Goal: Transaction & Acquisition: Purchase product/service

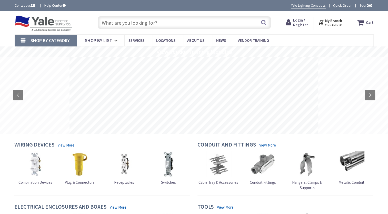
click at [304, 23] on span "Login / Register" at bounding box center [300, 22] width 15 height 9
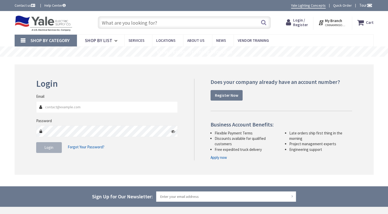
type input "[EMAIL_ADDRESS][DOMAIN_NAME]"
click at [46, 146] on span "Login" at bounding box center [48, 147] width 9 height 5
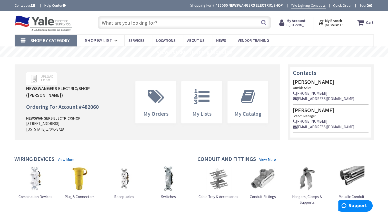
click at [142, 24] on input "text" at bounding box center [184, 22] width 173 height 13
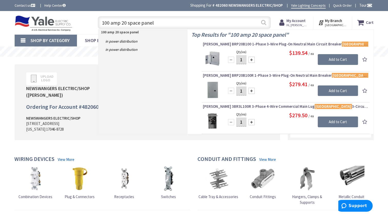
type input "100 amp 20 space panel"
click at [262, 23] on button "Search" at bounding box center [263, 23] width 7 height 12
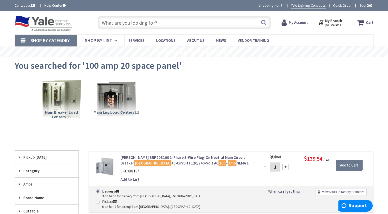
click at [120, 24] on input "text" at bounding box center [184, 22] width 173 height 13
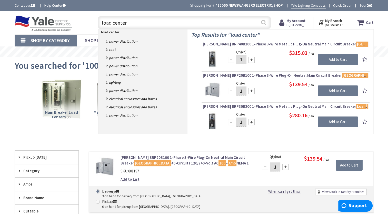
type input "load center"
click at [262, 24] on button "Search" at bounding box center [263, 23] width 7 height 12
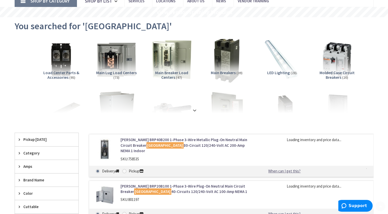
scroll to position [51, 0]
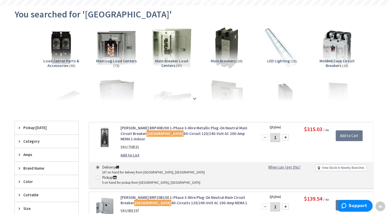
click at [194, 98] on strong at bounding box center [194, 96] width 6 height 6
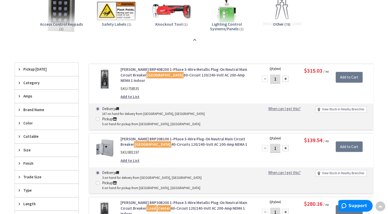
scroll to position [564, 0]
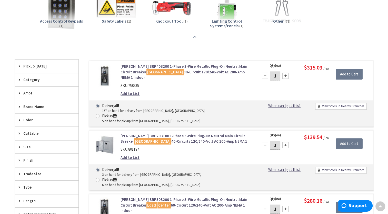
click at [195, 37] on strong at bounding box center [194, 35] width 6 height 6
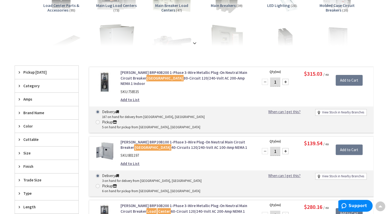
scroll to position [108, 0]
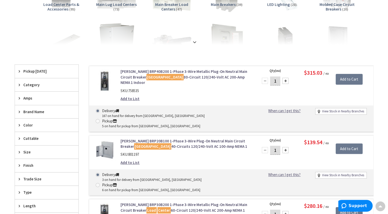
click at [28, 85] on span "Category" at bounding box center [44, 84] width 42 height 5
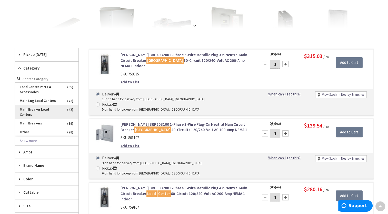
scroll to position [133, 0]
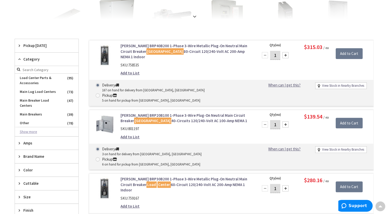
click at [30, 127] on button "Show more" at bounding box center [47, 131] width 64 height 9
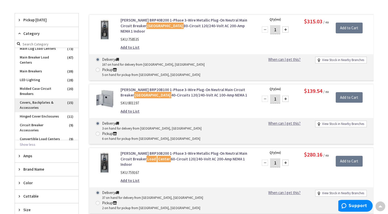
scroll to position [26, 0]
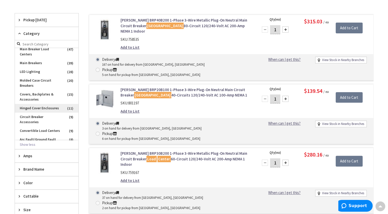
click at [38, 107] on span "Hinged Cover Enclosures" at bounding box center [47, 108] width 64 height 9
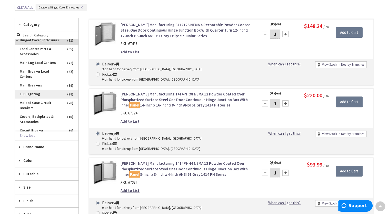
scroll to position [0, 0]
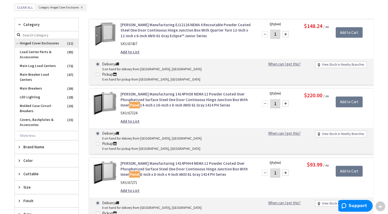
click at [32, 43] on span "Hinged Cover Enclosures" at bounding box center [47, 43] width 64 height 9
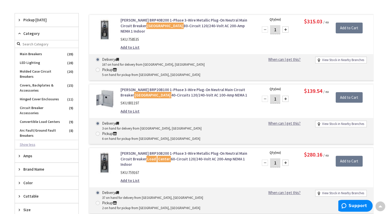
scroll to position [51, 0]
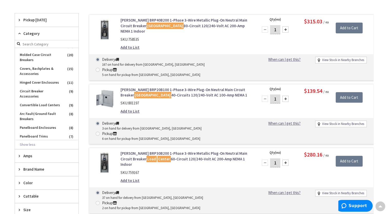
click at [24, 153] on span "Amps" at bounding box center [44, 155] width 42 height 5
click at [42, 31] on span "Category" at bounding box center [44, 33] width 42 height 5
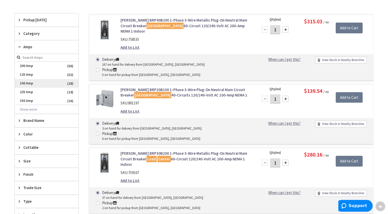
click at [31, 81] on span "100 Amp" at bounding box center [47, 83] width 64 height 9
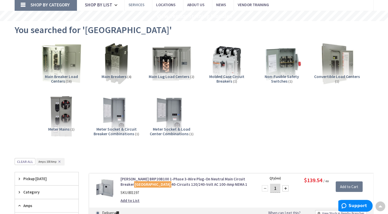
scroll to position [0, 0]
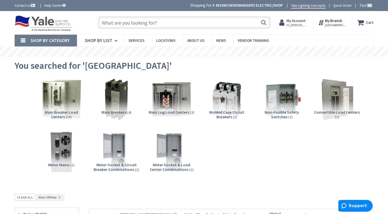
click at [132, 23] on input "text" at bounding box center [184, 22] width 173 height 13
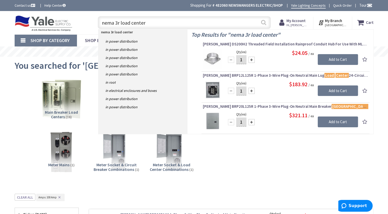
type input "nema 3r load center"
click at [265, 24] on button "Search" at bounding box center [263, 23] width 7 height 12
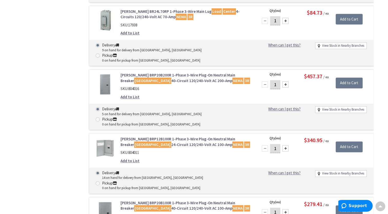
scroll to position [717, 0]
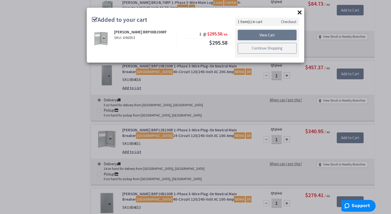
click at [262, 47] on link "Continue Shopping" at bounding box center [267, 48] width 59 height 11
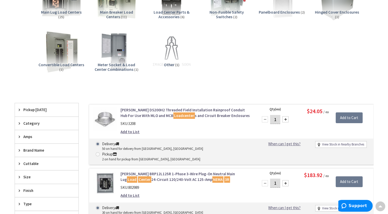
scroll to position [0, 0]
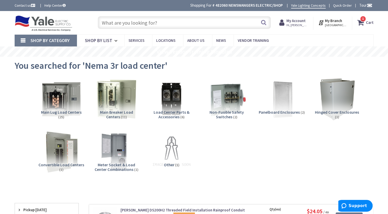
click at [152, 21] on input "text" at bounding box center [184, 22] width 173 height 13
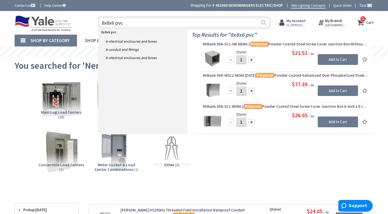
type input "8x8x6 pvc"
click at [262, 24] on button "Search" at bounding box center [263, 23] width 7 height 12
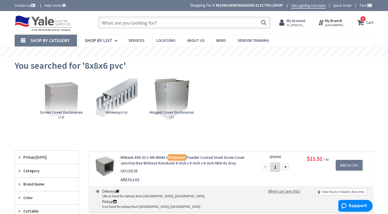
click at [131, 23] on input "text" at bounding box center [184, 22] width 173 height 13
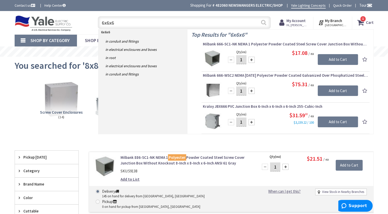
type input "6x6x6"
click at [261, 22] on button "Search" at bounding box center [263, 23] width 7 height 12
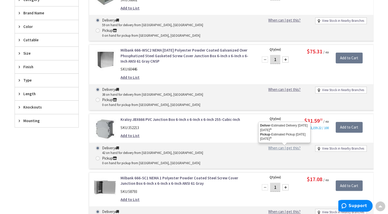
scroll to position [179, 0]
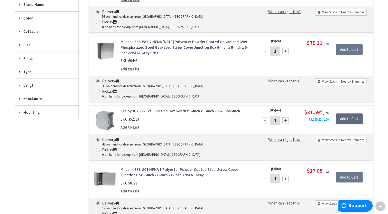
click at [341, 113] on input "Add to Cart" at bounding box center [348, 118] width 27 height 11
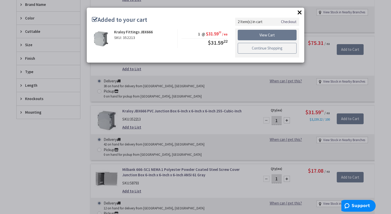
click at [275, 49] on link "Continue Shopping" at bounding box center [267, 48] width 59 height 11
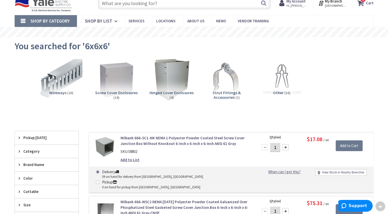
scroll to position [0, 0]
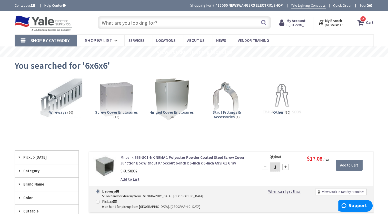
click at [162, 21] on input "text" at bounding box center [184, 22] width 173 height 13
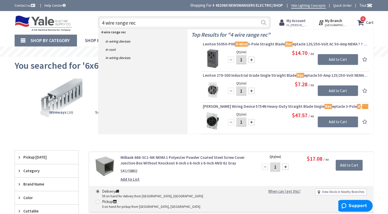
type input "4 wire range rec"
click at [264, 24] on button "Search" at bounding box center [263, 23] width 7 height 12
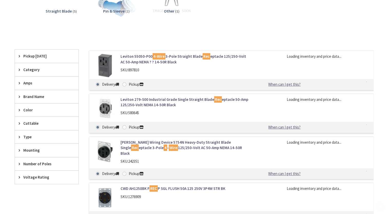
scroll to position [102, 0]
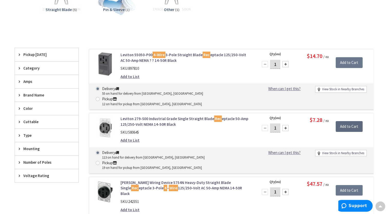
click at [348, 121] on input "Add to Cart" at bounding box center [348, 126] width 27 height 11
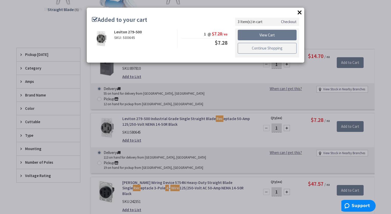
click at [276, 48] on link "Continue Shopping" at bounding box center [267, 48] width 59 height 11
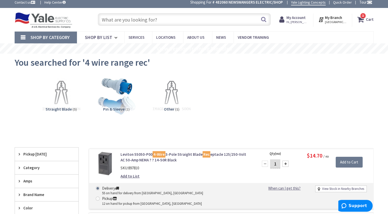
scroll to position [0, 0]
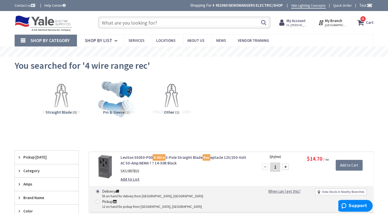
click at [164, 21] on input "text" at bounding box center [184, 22] width 173 height 13
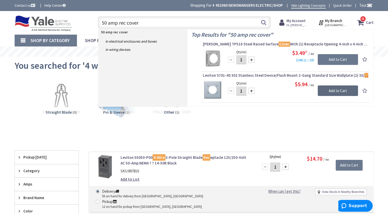
click at [334, 89] on input "Add to Cart" at bounding box center [337, 90] width 40 height 11
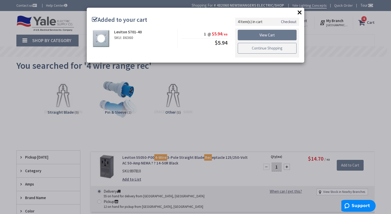
click at [279, 46] on link "Continue Shopping" at bounding box center [267, 48] width 59 height 11
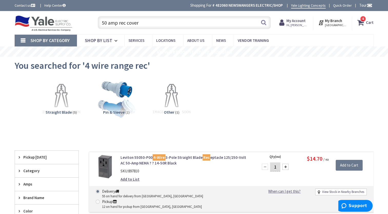
click at [152, 23] on input "50 amp rec cover" at bounding box center [184, 22] width 173 height 13
type input "5"
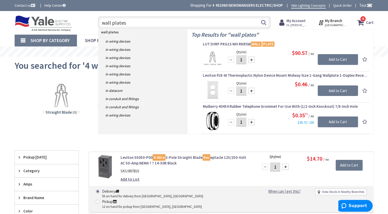
type input "wall plates"
click at [243, 90] on input "1" at bounding box center [241, 90] width 10 height 9
click at [257, 75] on span "Leviton PJ8-W Thermoplastic Nylon Device Mount Midway Size 1-Gang Wallplate 1-D…" at bounding box center [285, 75] width 165 height 5
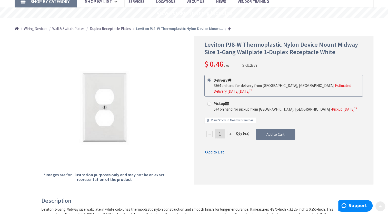
scroll to position [51, 0]
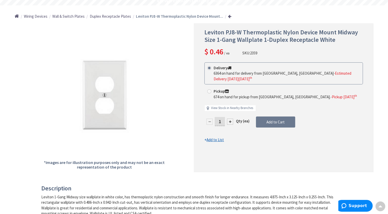
click at [221, 117] on input "1" at bounding box center [219, 121] width 10 height 9
type input "25"
click at [270, 114] on form "This product is Discontinued Delivery 6364 on hand for delivery from [GEOGRAPHI…" at bounding box center [283, 102] width 158 height 80
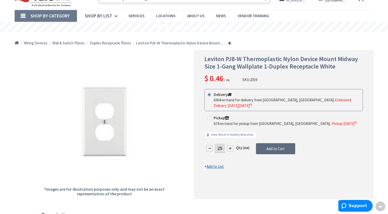
scroll to position [0, 0]
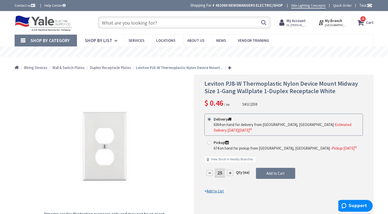
click at [360, 21] on span "4 4 items" at bounding box center [362, 19] width 6 height 6
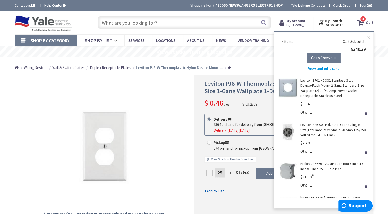
click at [363, 20] on span "4" at bounding box center [363, 19] width 2 height 4
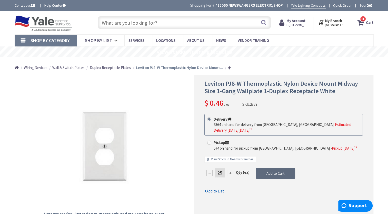
click at [266, 171] on span "Add to Cart" at bounding box center [275, 173] width 18 height 5
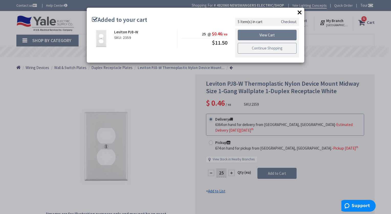
click at [263, 47] on link "Continue Shopping" at bounding box center [267, 48] width 59 height 11
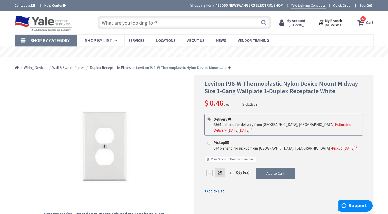
click at [154, 23] on input "text" at bounding box center [184, 22] width 173 height 13
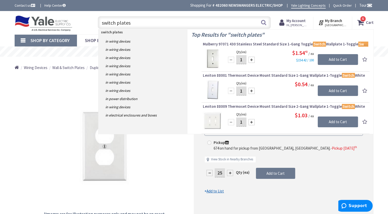
type input "switch plates"
click at [242, 90] on input "1" at bounding box center [241, 90] width 10 height 9
type input "25"
click at [344, 90] on input "Add to Cart" at bounding box center [337, 90] width 40 height 11
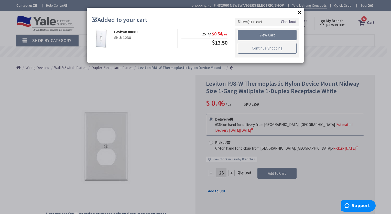
click at [279, 48] on link "Continue Shopping" at bounding box center [267, 48] width 59 height 11
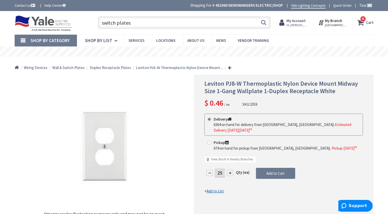
click at [154, 23] on input "switch plates" at bounding box center [184, 22] width 173 height 13
type input "s"
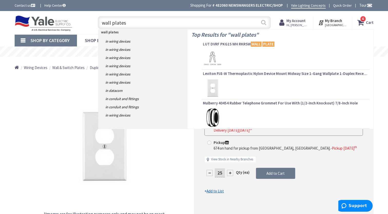
type input "wall plates"
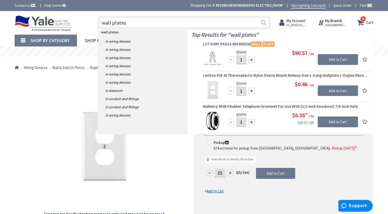
click at [263, 21] on button "Search" at bounding box center [263, 23] width 7 height 12
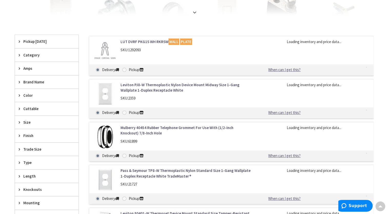
scroll to position [154, 0]
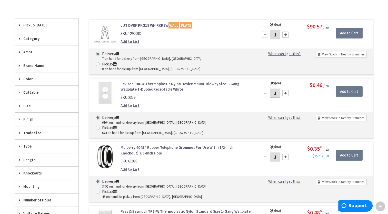
click at [41, 77] on span "Color" at bounding box center [44, 78] width 42 height 5
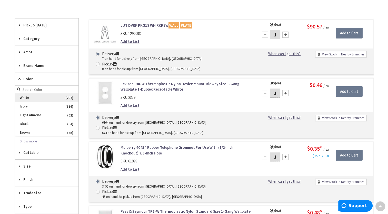
click at [32, 97] on span "White" at bounding box center [47, 97] width 64 height 9
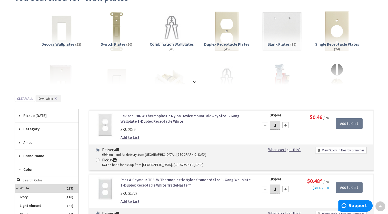
scroll to position [77, 0]
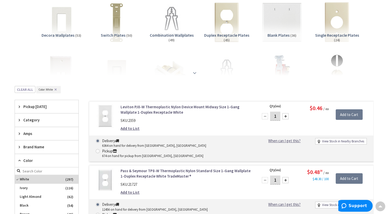
click at [201, 74] on div at bounding box center [193, 61] width 333 height 28
click at [193, 72] on strong at bounding box center [194, 73] width 6 height 6
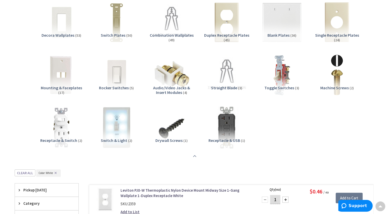
click at [193, 155] on strong at bounding box center [194, 156] width 6 height 6
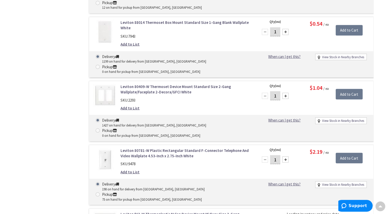
scroll to position [936, 0]
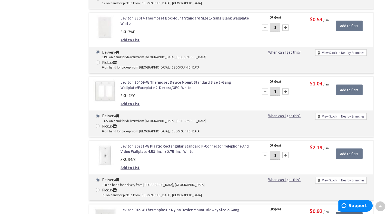
click at [341, 212] on input "Add to Cart" at bounding box center [348, 217] width 27 height 11
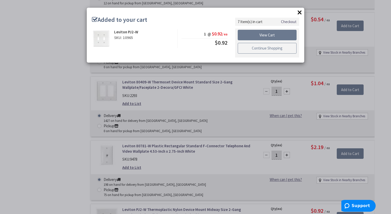
click at [271, 48] on link "Continue Shopping" at bounding box center [267, 48] width 59 height 11
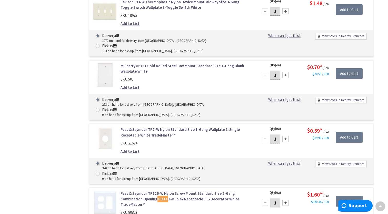
scroll to position [2114, 0]
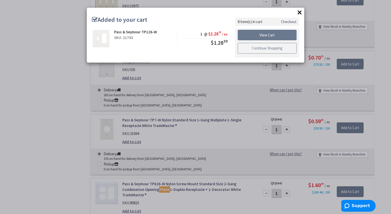
click at [281, 49] on link "Continue Shopping" at bounding box center [267, 48] width 59 height 11
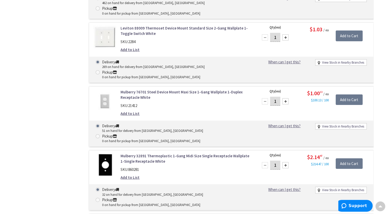
scroll to position [3548, 0]
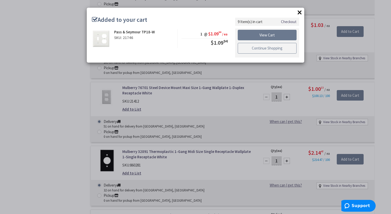
click at [287, 47] on link "Continue Shopping" at bounding box center [267, 48] width 59 height 11
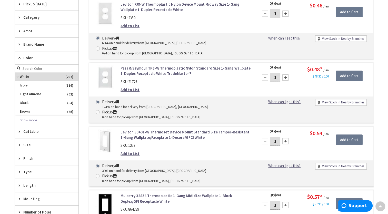
scroll to position [205, 0]
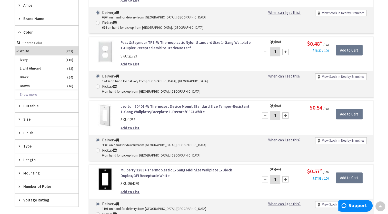
click at [42, 186] on span "Number of Poles" at bounding box center [44, 185] width 42 height 5
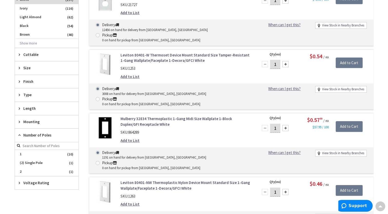
scroll to position [231, 0]
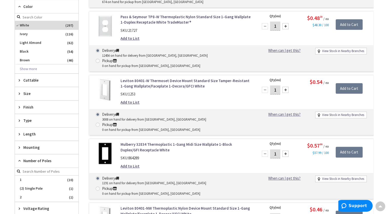
click at [40, 159] on span "Number of Poles" at bounding box center [44, 160] width 42 height 5
click at [41, 119] on span "Type" at bounding box center [44, 120] width 42 height 5
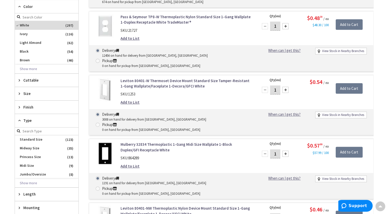
click at [41, 118] on span "Type" at bounding box center [44, 120] width 42 height 5
click at [40, 89] on div "Size" at bounding box center [47, 93] width 64 height 13
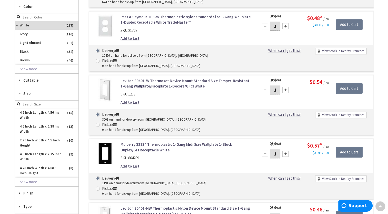
click at [40, 89] on div "Size" at bounding box center [47, 93] width 64 height 13
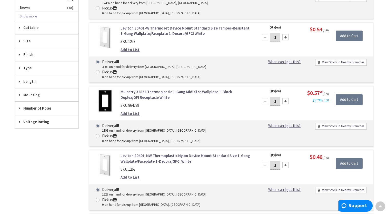
scroll to position [307, 0]
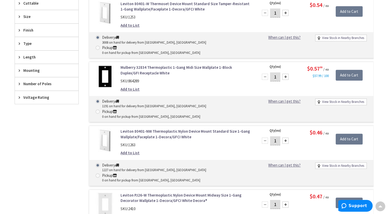
click at [59, 71] on span "Mounting" at bounding box center [44, 70] width 42 height 5
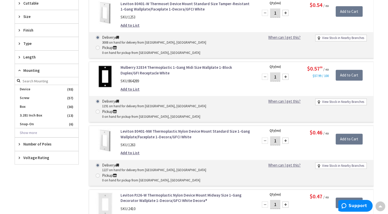
click at [59, 71] on span "Mounting" at bounding box center [44, 70] width 42 height 5
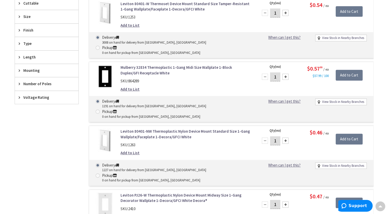
click at [59, 64] on div "Mounting" at bounding box center [47, 70] width 64 height 13
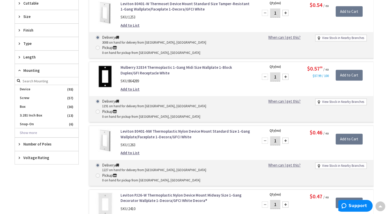
click at [59, 64] on div "Mounting" at bounding box center [47, 70] width 64 height 13
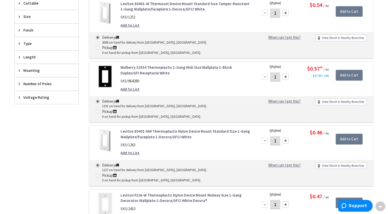
click at [59, 57] on span "Length" at bounding box center [44, 56] width 42 height 5
click at [57, 42] on span "Type" at bounding box center [44, 43] width 42 height 5
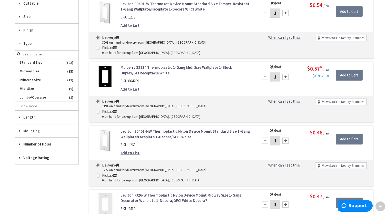
click at [57, 45] on div "Type" at bounding box center [47, 43] width 64 height 13
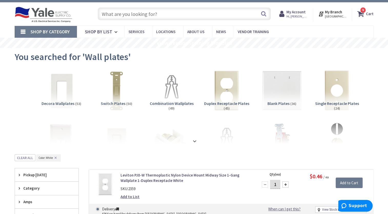
scroll to position [0, 0]
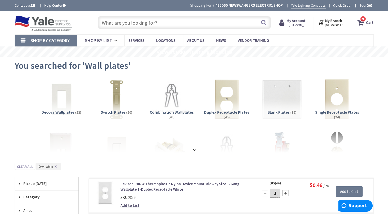
click at [149, 23] on input "text" at bounding box center [184, 22] width 173 height 13
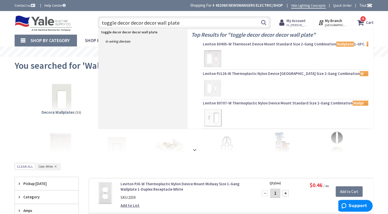
type input "toggle decor decor decor wall plate"
click at [259, 23] on div "toggle decor decor decor wall plate toggle decor decor decor wall plate Search" at bounding box center [184, 22] width 173 height 13
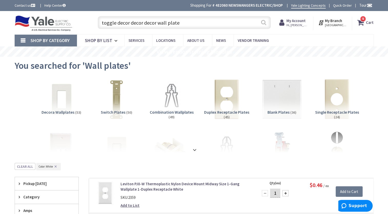
click at [263, 20] on button "Search" at bounding box center [263, 23] width 7 height 12
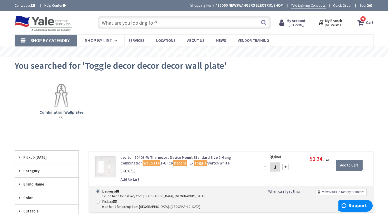
click at [155, 19] on input "text" at bounding box center [184, 22] width 173 height 13
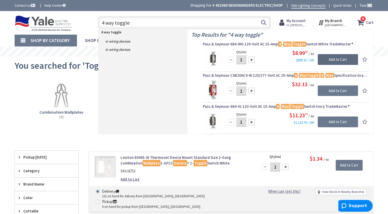
click at [334, 59] on input "Add to Cart" at bounding box center [337, 59] width 40 height 11
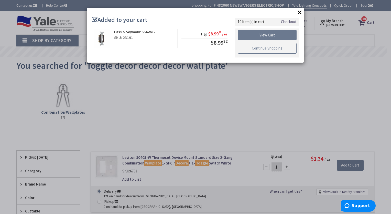
click at [269, 48] on link "Continue Shopping" at bounding box center [267, 48] width 59 height 11
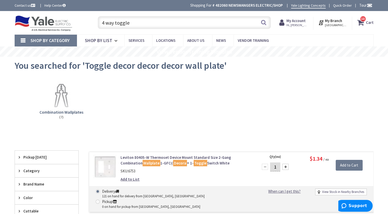
click at [148, 22] on input "4 way toggle" at bounding box center [184, 22] width 173 height 13
type input "4"
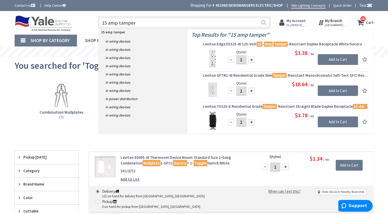
type input "15 amp tamper"
click at [264, 24] on button "Search" at bounding box center [263, 23] width 7 height 12
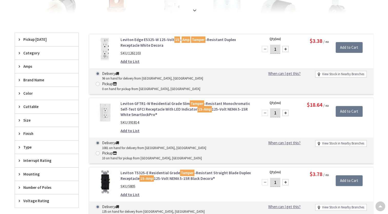
scroll to position [154, 0]
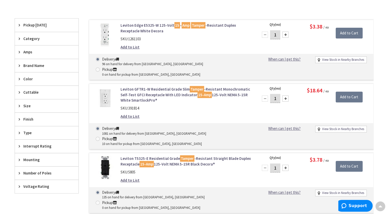
click at [40, 79] on span "Color" at bounding box center [44, 78] width 42 height 5
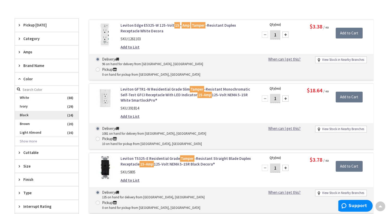
click at [26, 115] on span "Black" at bounding box center [47, 115] width 64 height 9
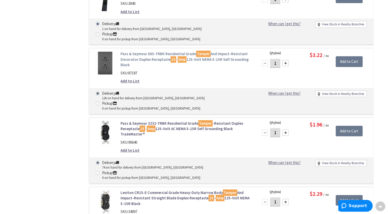
scroll to position [439, 0]
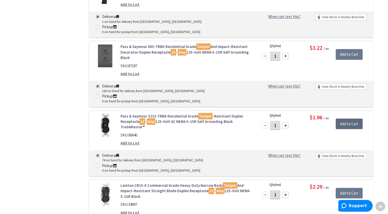
click at [340, 118] on input "Add to Cart" at bounding box center [348, 123] width 27 height 11
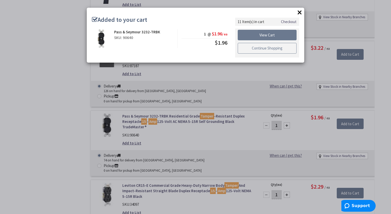
click at [264, 46] on link "Continue Shopping" at bounding box center [267, 48] width 59 height 11
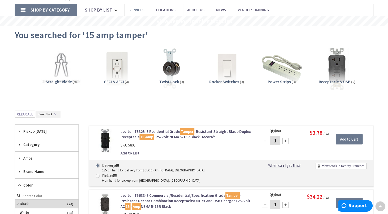
scroll to position [0, 0]
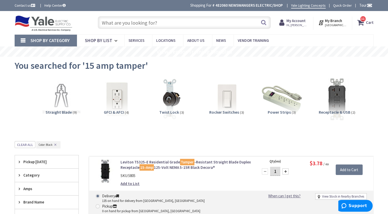
click at [148, 18] on input "text" at bounding box center [184, 22] width 173 height 13
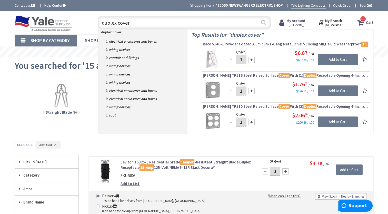
type input "duplex cover"
click at [262, 22] on button "Search" at bounding box center [263, 23] width 7 height 12
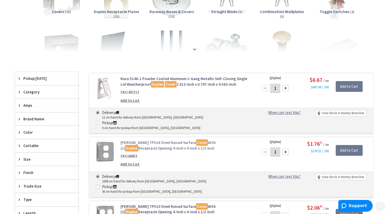
scroll to position [128, 0]
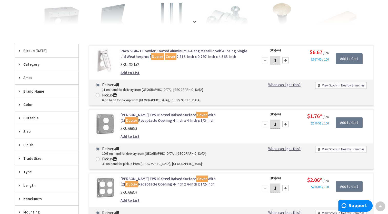
click at [52, 106] on div "Color" at bounding box center [47, 104] width 64 height 13
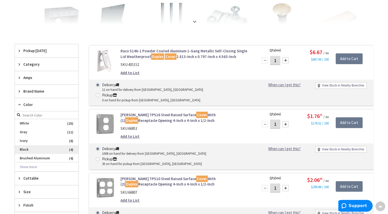
click at [25, 149] on span "Black" at bounding box center [47, 149] width 64 height 9
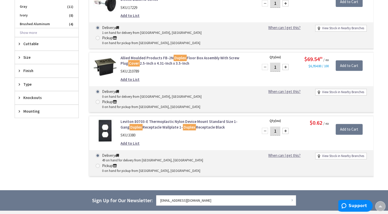
scroll to position [256, 0]
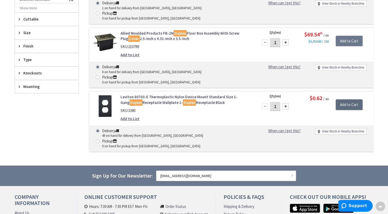
click at [347, 99] on input "Add to Cart" at bounding box center [348, 104] width 27 height 11
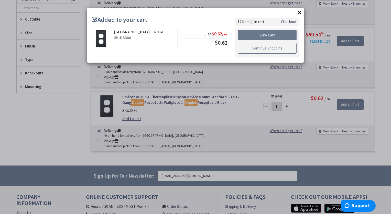
click at [246, 50] on link "Continue Shopping" at bounding box center [267, 48] width 59 height 11
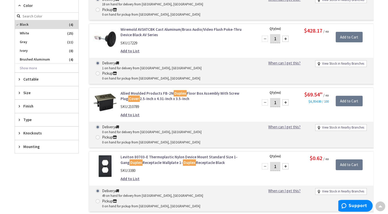
scroll to position [231, 0]
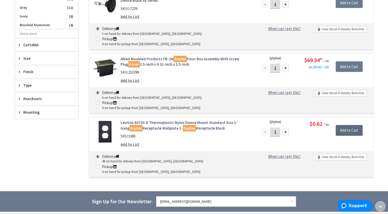
click at [342, 125] on input "Add to Cart" at bounding box center [348, 130] width 27 height 11
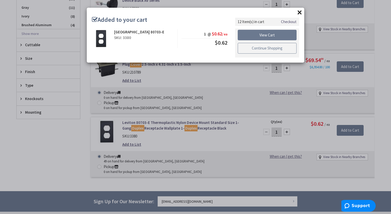
click at [253, 49] on link "Continue Shopping" at bounding box center [267, 48] width 59 height 11
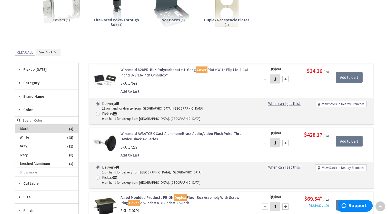
scroll to position [0, 0]
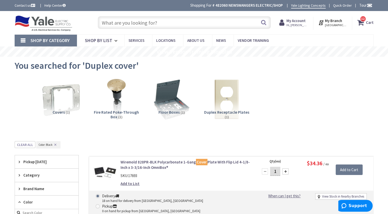
click at [160, 24] on input "text" at bounding box center [184, 22] width 173 height 13
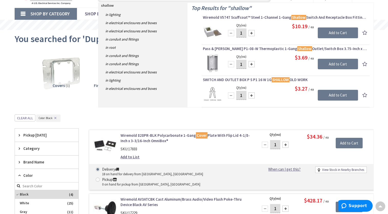
scroll to position [26, 0]
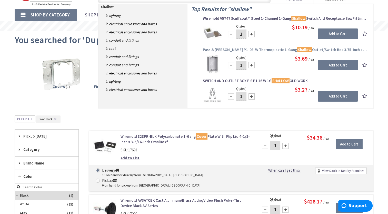
type input "shallow"
click at [232, 50] on span "Pass & Seymour P1-08-W Thermoplastic 1-Gang Shallow Outlet/Switch Box 3.75-Inch…" at bounding box center [285, 49] width 165 height 5
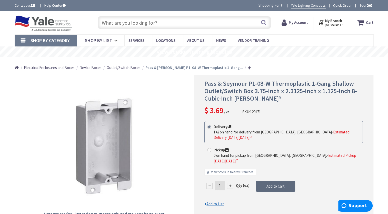
click at [267, 183] on span "Add to Cart" at bounding box center [275, 185] width 18 height 5
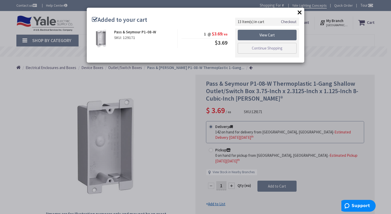
click at [264, 37] on link "View Cart" at bounding box center [267, 35] width 59 height 11
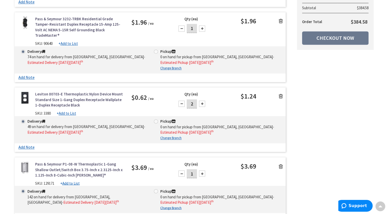
scroll to position [820, 0]
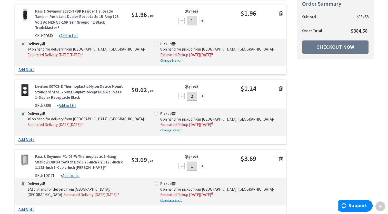
click at [180, 93] on div at bounding box center [181, 96] width 6 height 6
type input "1"
click at [203, 162] on div at bounding box center [202, 165] width 6 height 6
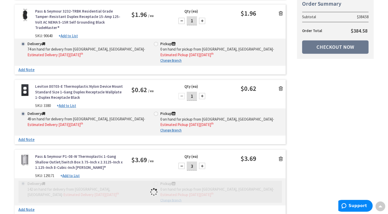
click at [203, 162] on div at bounding box center [202, 165] width 6 height 6
type input "5"
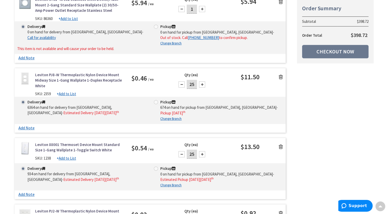
scroll to position [333, 0]
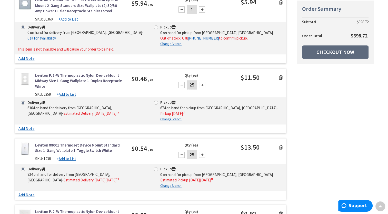
click at [319, 51] on link "Checkout Now" at bounding box center [335, 51] width 66 height 13
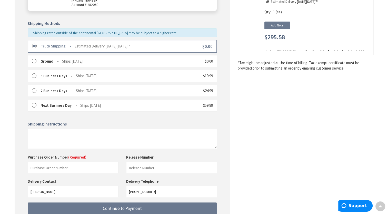
scroll to position [128, 0]
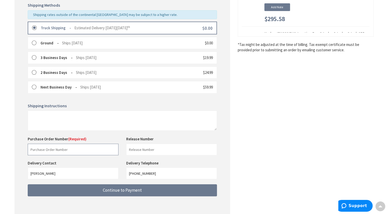
click at [85, 146] on input "text" at bounding box center [73, 149] width 91 height 12
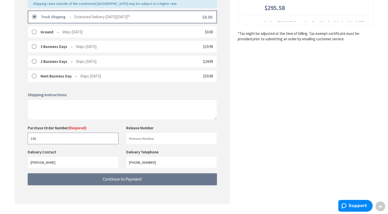
scroll to position [149, 0]
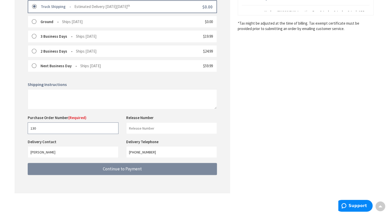
type input "130"
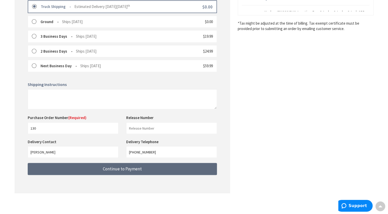
click at [111, 167] on span "Continue to Payment" at bounding box center [122, 169] width 39 height 6
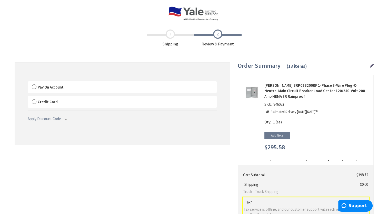
click at [41, 87] on span "Pay On Account" at bounding box center [51, 87] width 26 height 5
click at [28, 82] on input "Pay On Account" at bounding box center [28, 82] width 0 height 0
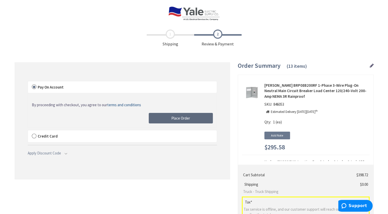
click at [166, 115] on button "Place Order" at bounding box center [181, 118] width 64 height 11
